Goal: Information Seeking & Learning: Learn about a topic

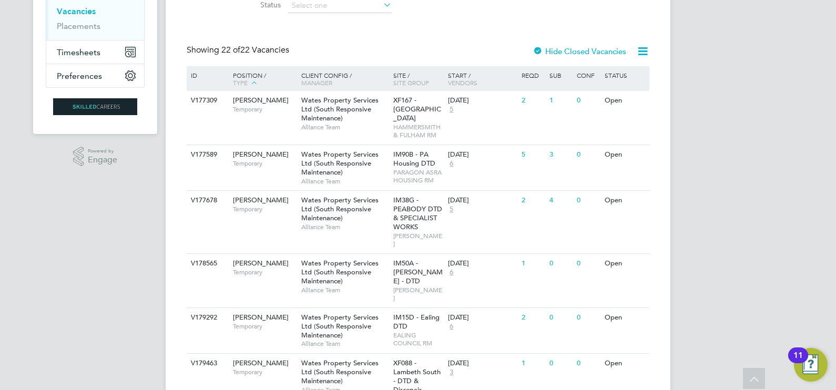
scroll to position [145, 0]
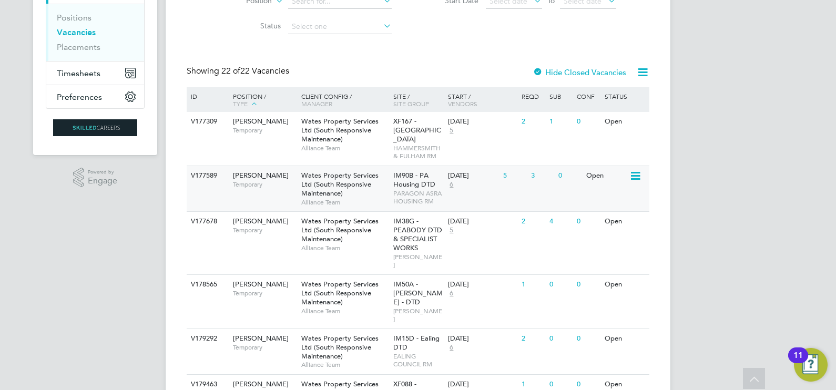
click at [406, 197] on span "PARAGON ASRA HOUSING RM" at bounding box center [418, 197] width 50 height 16
click at [379, 250] on span "Alliance Team" at bounding box center [344, 248] width 87 height 8
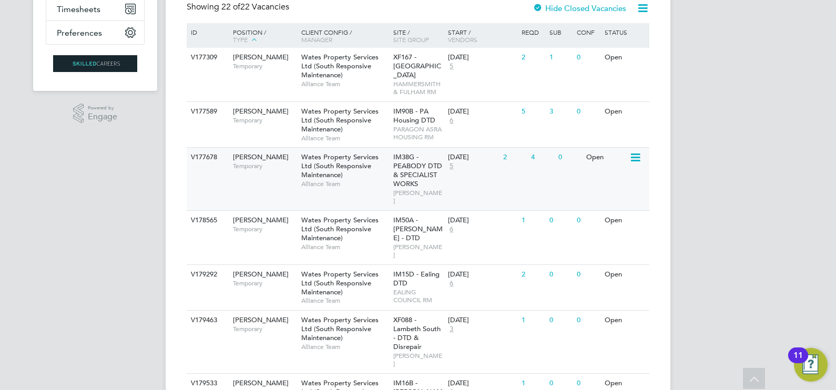
scroll to position [256, 0]
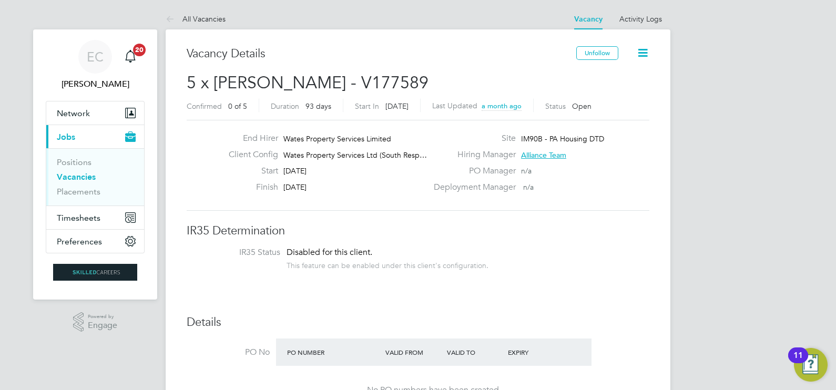
click at [376, 87] on span "5 x Carpenter BC - V177589" at bounding box center [308, 83] width 242 height 21
click at [374, 77] on span "5 x Carpenter BC - V177589" at bounding box center [308, 83] width 242 height 21
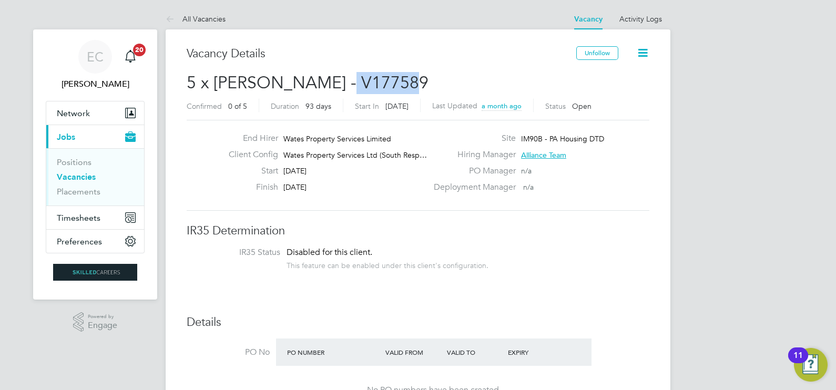
click at [373, 76] on span "5 x Carpenter BC - V177589" at bounding box center [308, 83] width 242 height 21
drag, startPoint x: 373, startPoint y: 76, endPoint x: 350, endPoint y: 78, distance: 23.7
click at [350, 78] on span "5 x Carpenter BC - V177589" at bounding box center [308, 83] width 242 height 21
click at [360, 84] on span "2 x [PERSON_NAME] - V177678" at bounding box center [308, 83] width 242 height 21
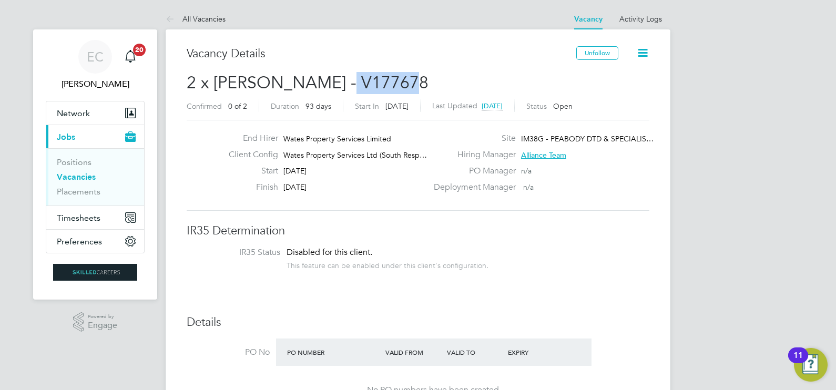
click at [360, 84] on span "2 x [PERSON_NAME] - V177678" at bounding box center [308, 83] width 242 height 21
copy span "V177678"
